Goal: Task Accomplishment & Management: Use online tool/utility

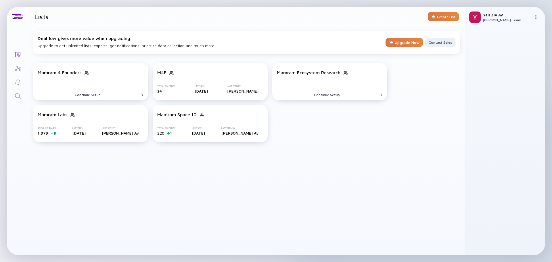
click at [535, 15] on img at bounding box center [536, 17] width 5 height 5
click at [477, 19] on img at bounding box center [475, 18] width 12 height 12
click at [476, 41] on div at bounding box center [504, 141] width 71 height 218
click at [18, 19] on div at bounding box center [17, 16] width 11 height 5
click at [477, 19] on img at bounding box center [475, 18] width 12 height 12
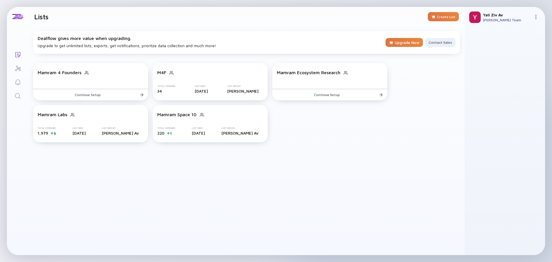
click at [533, 18] on div "[PERSON_NAME] Av [PERSON_NAME] Team" at bounding box center [505, 17] width 81 height 21
click at [535, 18] on img at bounding box center [536, 17] width 5 height 5
click at [477, 41] on div at bounding box center [504, 141] width 71 height 218
click at [61, 46] on div "Dealflow gives more value when upgrading. Upgrade to get unlimited lists, expor…" at bounding box center [211, 42] width 346 height 12
click at [45, 38] on div "Dealflow gives more value when upgrading." at bounding box center [211, 38] width 346 height 5
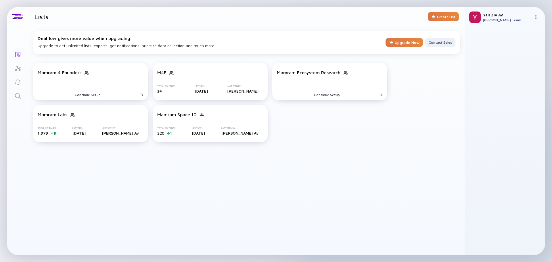
drag, startPoint x: 38, startPoint y: 176, endPoint x: 81, endPoint y: 257, distance: 92.0
click at [38, 177] on div "Dealflow gives more value when upgrading. Upgrade to get unlimited lists, expor…" at bounding box center [246, 140] width 436 height 229
click at [20, 20] on div at bounding box center [18, 17] width 22 height 20
click at [42, 19] on h1 "Lists" at bounding box center [41, 17] width 14 height 8
click at [51, 39] on div "Dealflow gives more value when upgrading." at bounding box center [211, 38] width 346 height 5
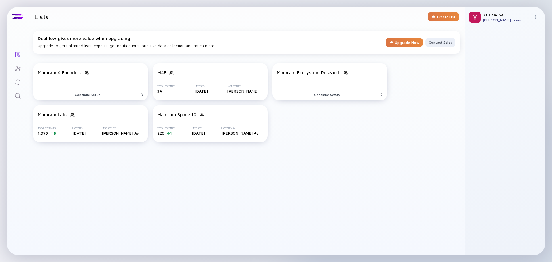
click at [53, 45] on div "Dealflow gives more value when upgrading. Upgrade to get unlimited lists, expor…" at bounding box center [211, 42] width 346 height 12
click at [475, 15] on img at bounding box center [475, 18] width 12 height 12
click at [502, 25] on div "[PERSON_NAME] Av [PERSON_NAME] Team" at bounding box center [505, 17] width 81 height 21
click at [533, 15] on div "[PERSON_NAME] Av [PERSON_NAME] Team" at bounding box center [505, 17] width 81 height 21
click at [534, 15] on img at bounding box center [536, 17] width 5 height 5
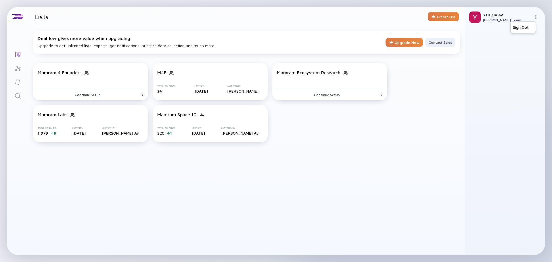
click at [483, 16] on div "[PERSON_NAME] Av" at bounding box center [507, 14] width 48 height 5
click at [486, 21] on div "[PERSON_NAME] Team" at bounding box center [507, 20] width 48 height 4
click at [470, 19] on img at bounding box center [475, 18] width 12 height 12
click at [195, 134] on div "Total Companies 220 1 Last Seen [DATE] Last Seen By [PERSON_NAME]" at bounding box center [210, 131] width 106 height 9
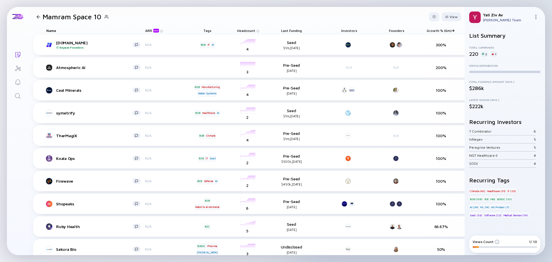
click at [40, 16] on div at bounding box center [39, 17] width 4 height 4
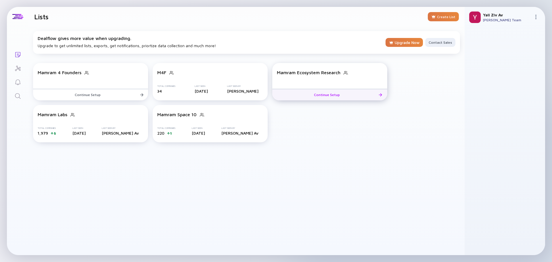
click at [316, 70] on div "Mamram Ecosystem Research" at bounding box center [309, 72] width 64 height 5
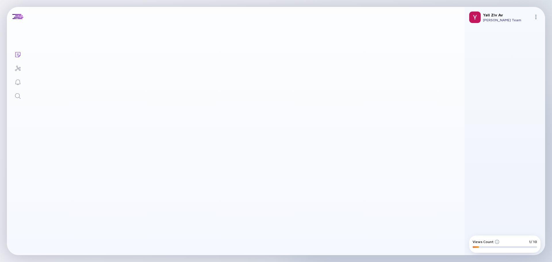
click at [293, 139] on main at bounding box center [246, 140] width 436 height 229
click at [496, 243] on img at bounding box center [497, 242] width 5 height 5
click at [498, 242] on img at bounding box center [497, 242] width 5 height 5
click at [496, 242] on img at bounding box center [497, 242] width 5 height 5
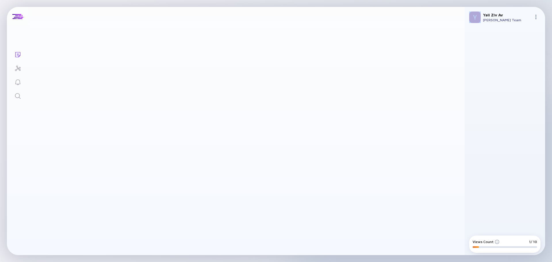
click at [206, 119] on main at bounding box center [246, 140] width 436 height 229
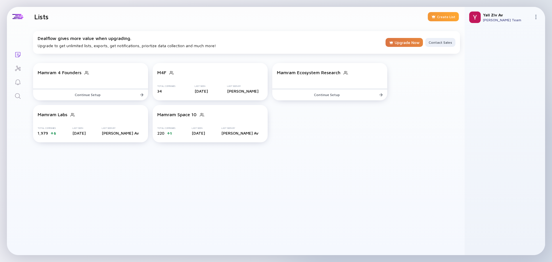
click at [435, 16] on div at bounding box center [433, 16] width 5 height 5
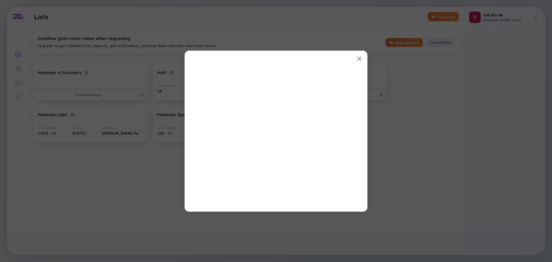
click at [359, 59] on icon "Close Modal" at bounding box center [359, 58] width 7 height 7
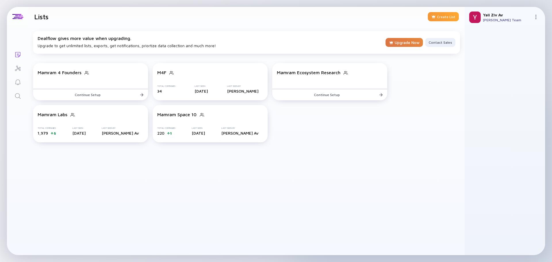
click at [443, 17] on div "Create List" at bounding box center [443, 16] width 31 height 9
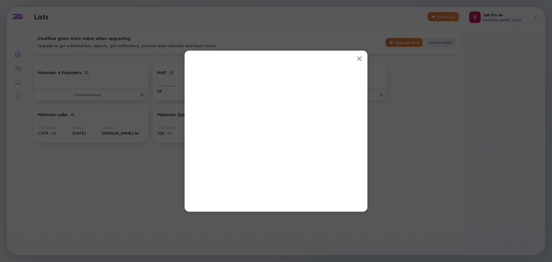
click at [343, 85] on div at bounding box center [276, 131] width 154 height 138
click at [362, 56] on icon "Close Modal" at bounding box center [359, 58] width 7 height 7
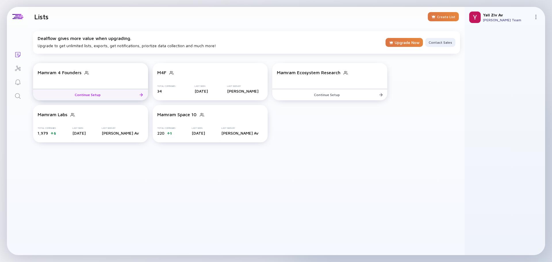
click at [104, 96] on div "Continue Setup" at bounding box center [90, 94] width 39 height 9
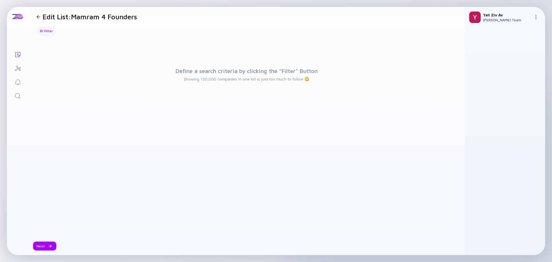
click at [50, 30] on div "Filter" at bounding box center [46, 30] width 20 height 9
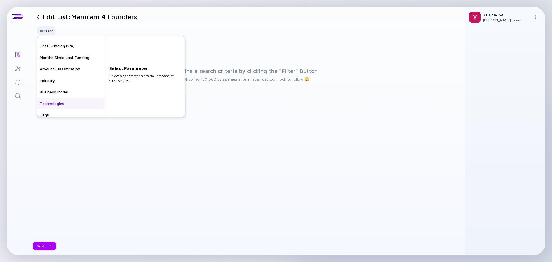
scroll to position [132, 0]
click at [60, 71] on div "Industry" at bounding box center [70, 71] width 67 height 12
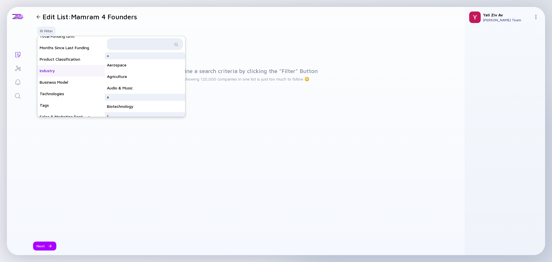
click at [146, 44] on input "text" at bounding box center [141, 44] width 62 height 6
type input "fin"
click at [141, 55] on div "Finance" at bounding box center [145, 58] width 81 height 12
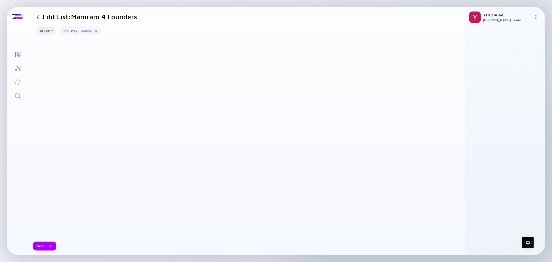
click at [275, 40] on div "Filter Headcount Headcount Growth - 3 mo. - % Headcount Growth - 6 mo. - % Head…" at bounding box center [246, 33] width 436 height 14
click at [20, 67] on icon "Investor Map" at bounding box center [17, 68] width 7 height 7
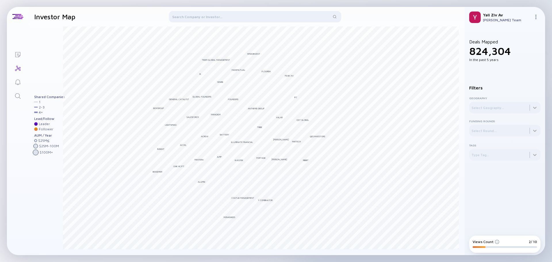
click at [19, 57] on icon "Lists" at bounding box center [17, 54] width 5 height 5
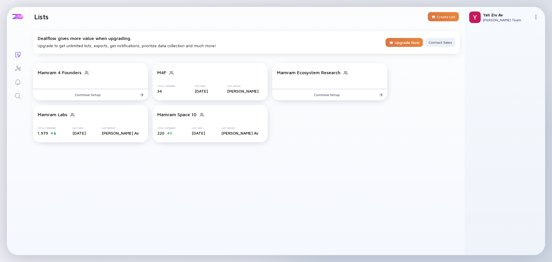
click at [21, 18] on div at bounding box center [17, 16] width 11 height 5
